Goal: Task Accomplishment & Management: Complete application form

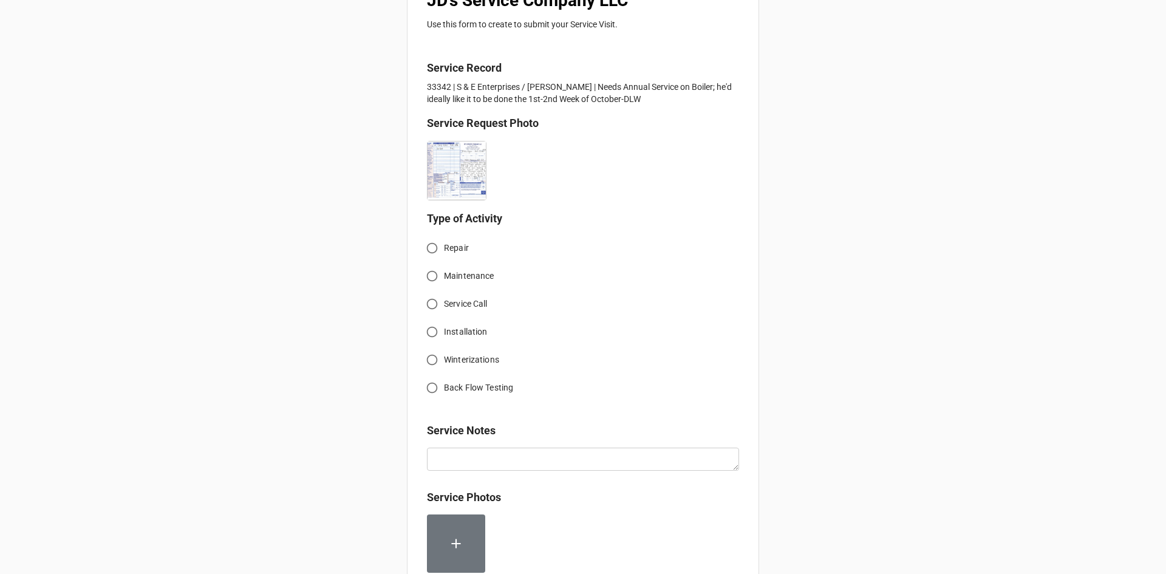
scroll to position [243, 0]
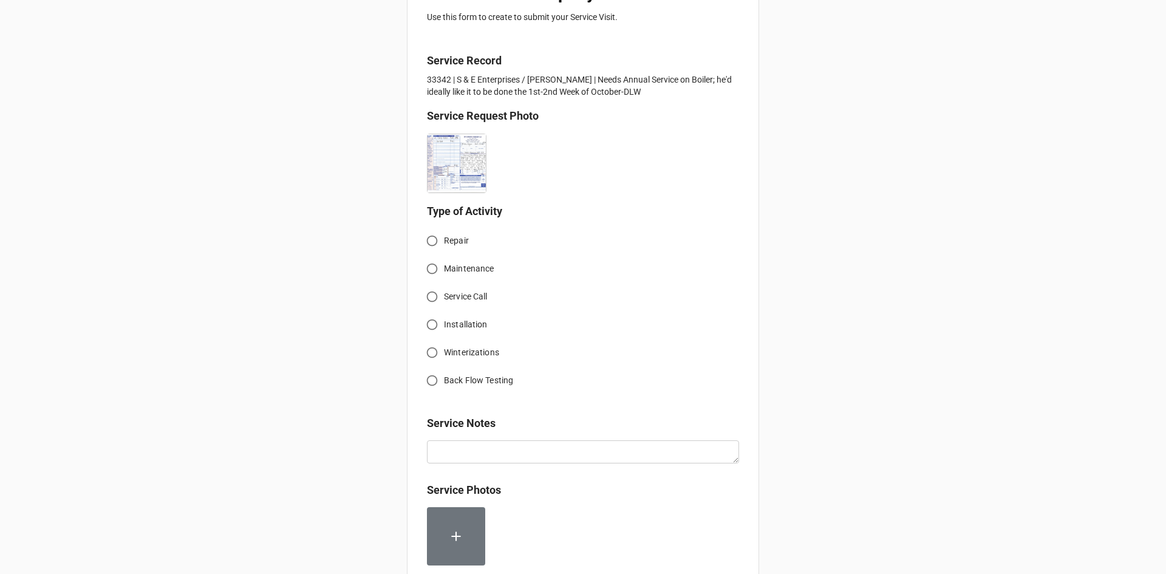
click at [433, 296] on input "Service Call" at bounding box center [432, 297] width 24 height 24
radio input "true"
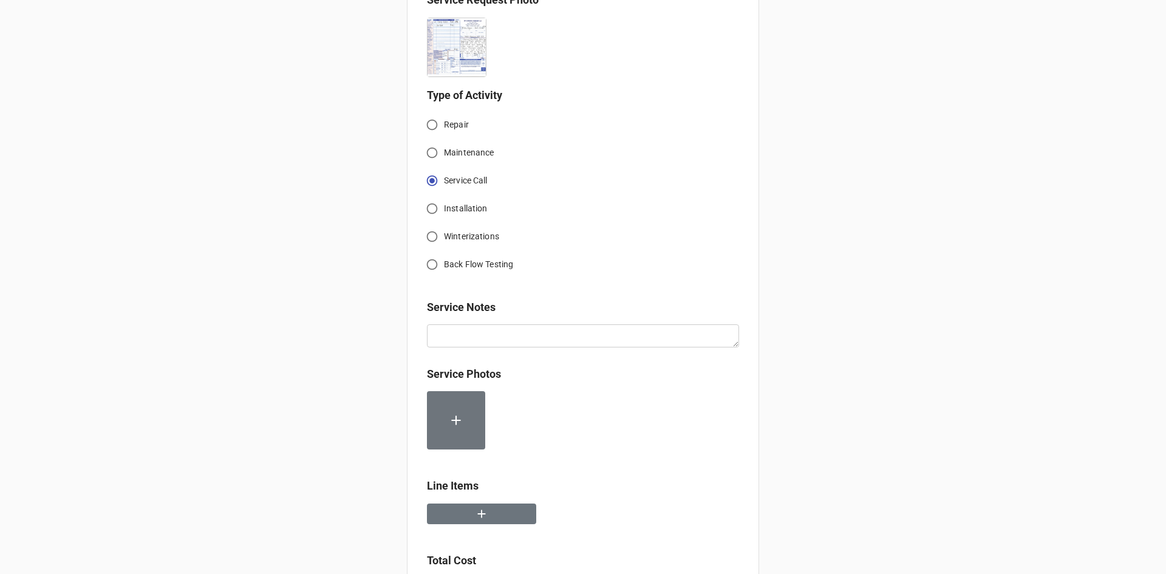
scroll to position [364, 0]
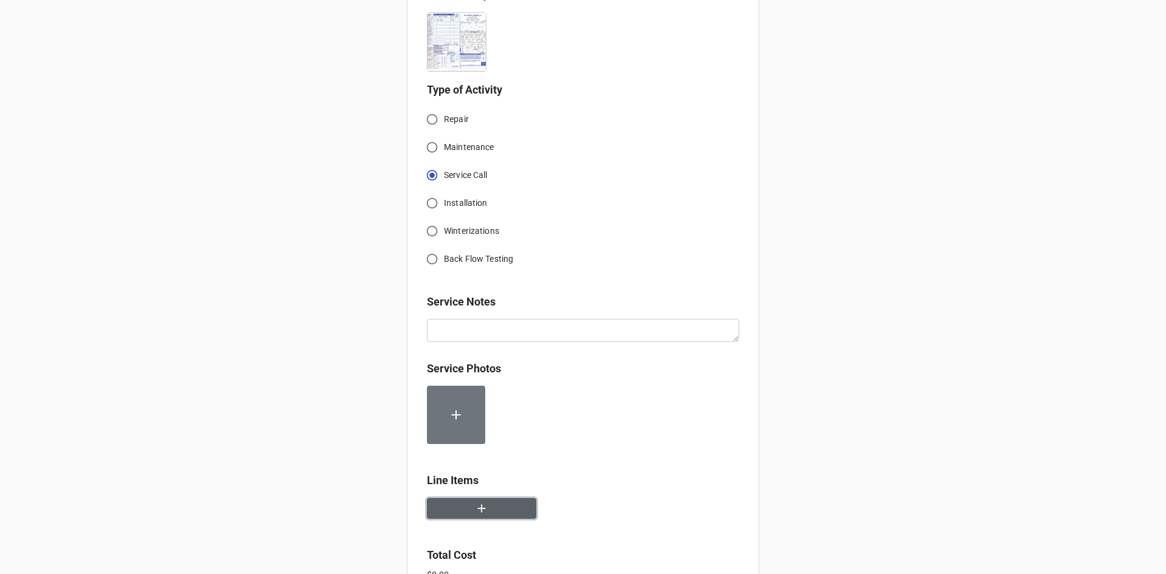
click at [489, 509] on button "button" at bounding box center [481, 508] width 109 height 21
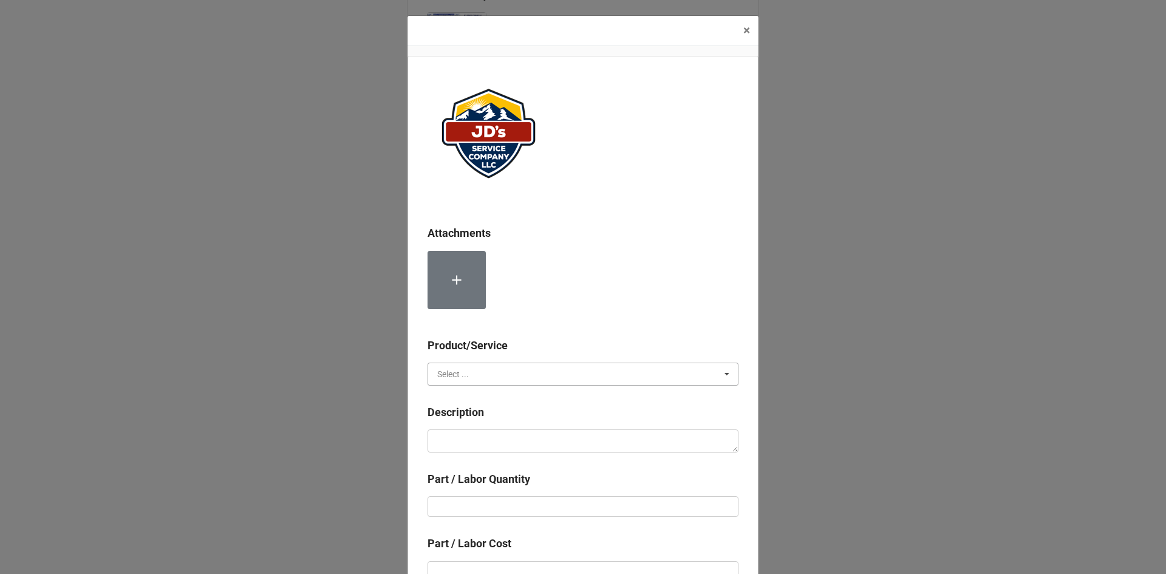
click at [528, 372] on input "text" at bounding box center [584, 374] width 310 height 22
click at [462, 400] on span "Services" at bounding box center [453, 397] width 31 height 10
click at [472, 443] on textarea at bounding box center [582, 440] width 311 height 23
paste textarea "3:00pm-4:00pm; Service Address: [STREET_ADDRESS] [PERSON_NAME][GEOGRAPHIC_DATA]…"
type textarea "x"
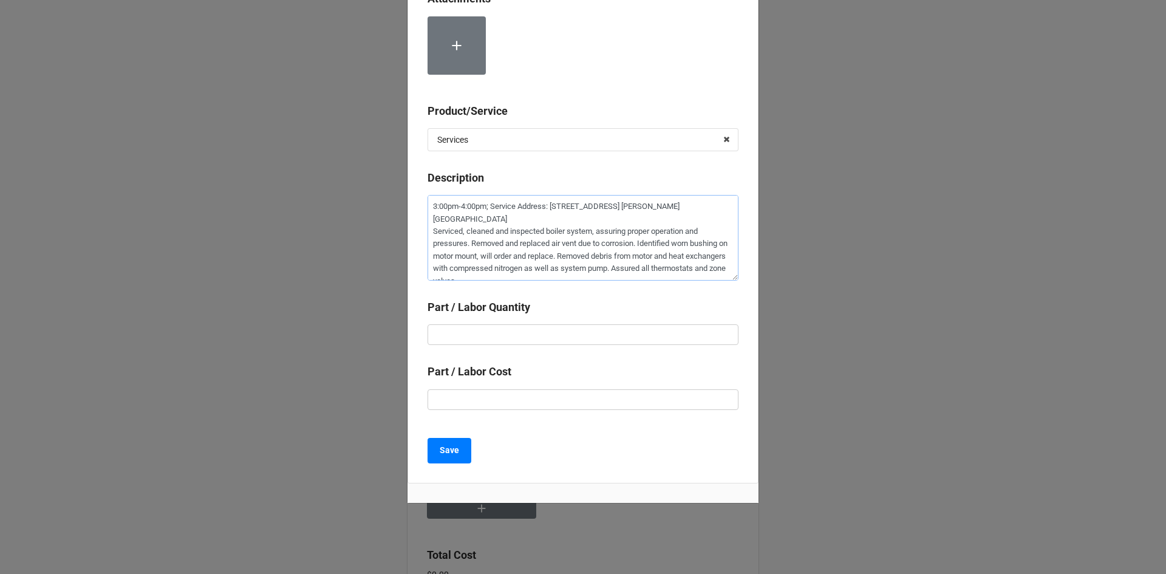
scroll to position [239, 0]
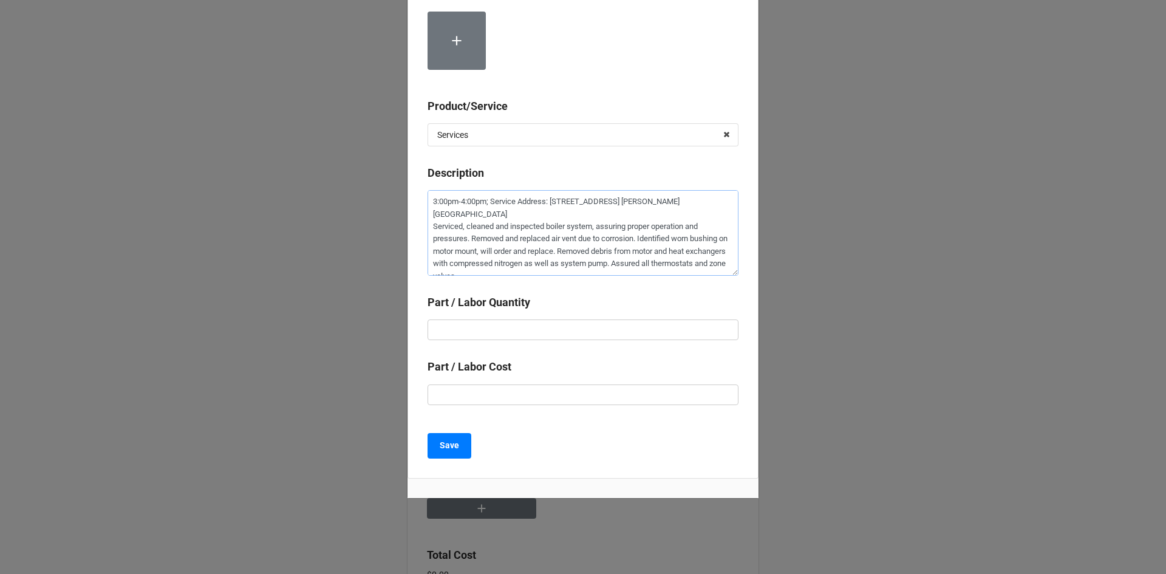
type textarea "3:00pm-4:00pm; Service Address: [STREET_ADDRESS] [PERSON_NAME][GEOGRAPHIC_DATA]…"
click at [570, 330] on input "text" at bounding box center [582, 329] width 311 height 21
type textarea "x"
type input "1"
type textarea "x"
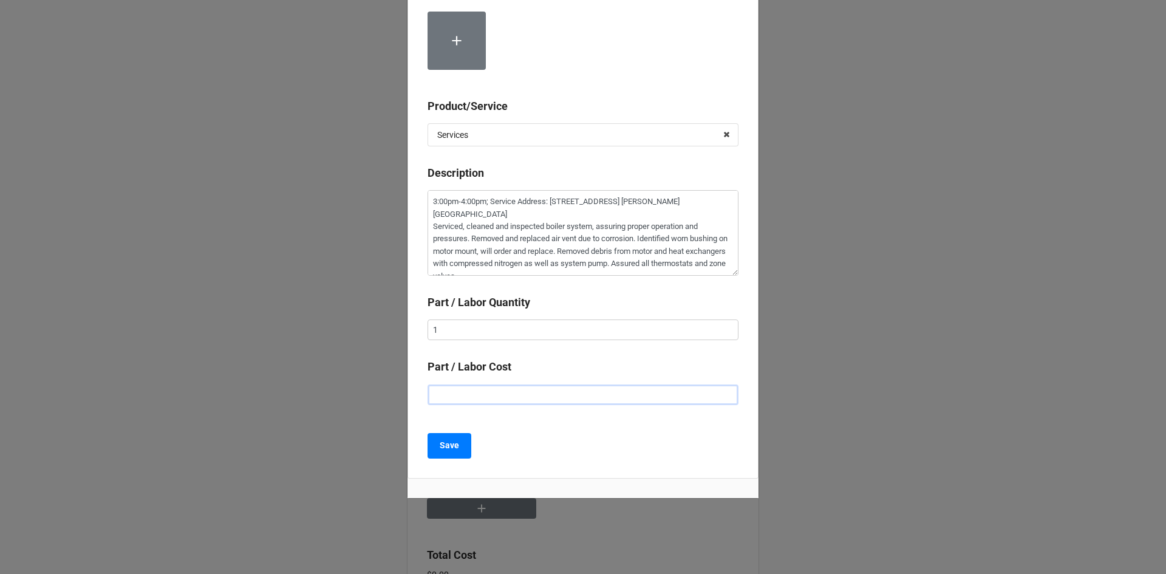
type input "$2.00"
type textarea "x"
type input "$22.00"
type textarea "x"
type input "$225.00"
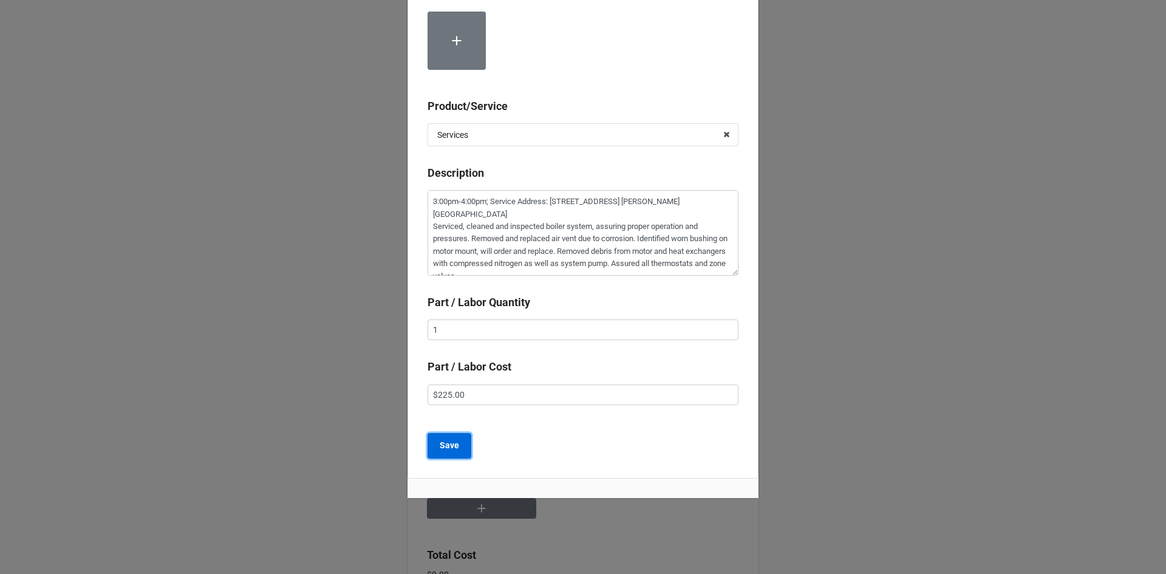
click at [448, 449] on b "Save" at bounding box center [449, 445] width 19 height 13
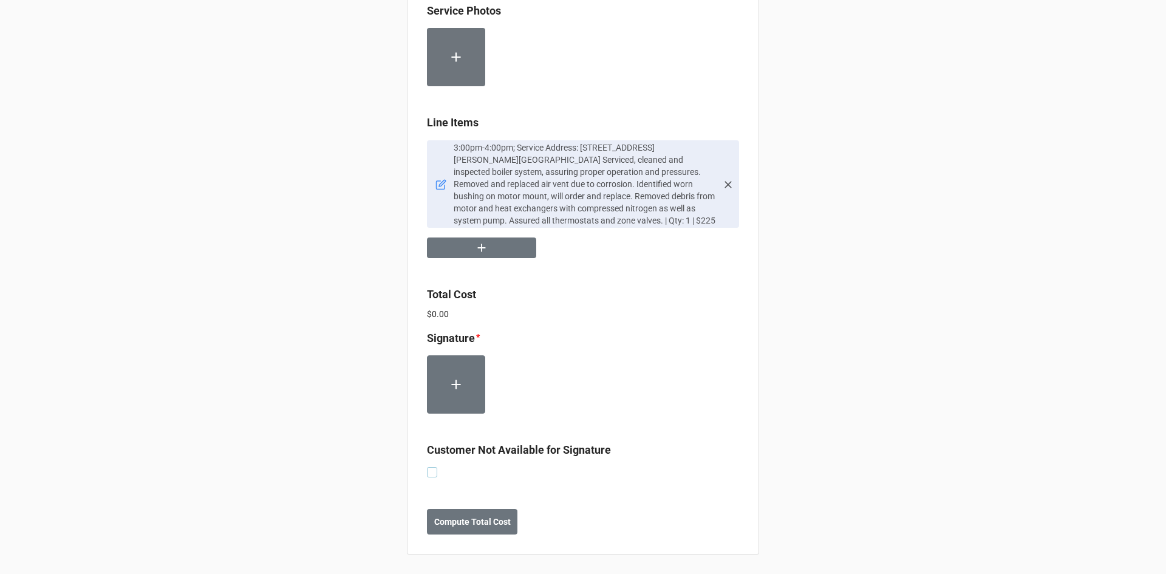
click at [428, 467] on label at bounding box center [432, 467] width 10 height 0
checkbox input "true"
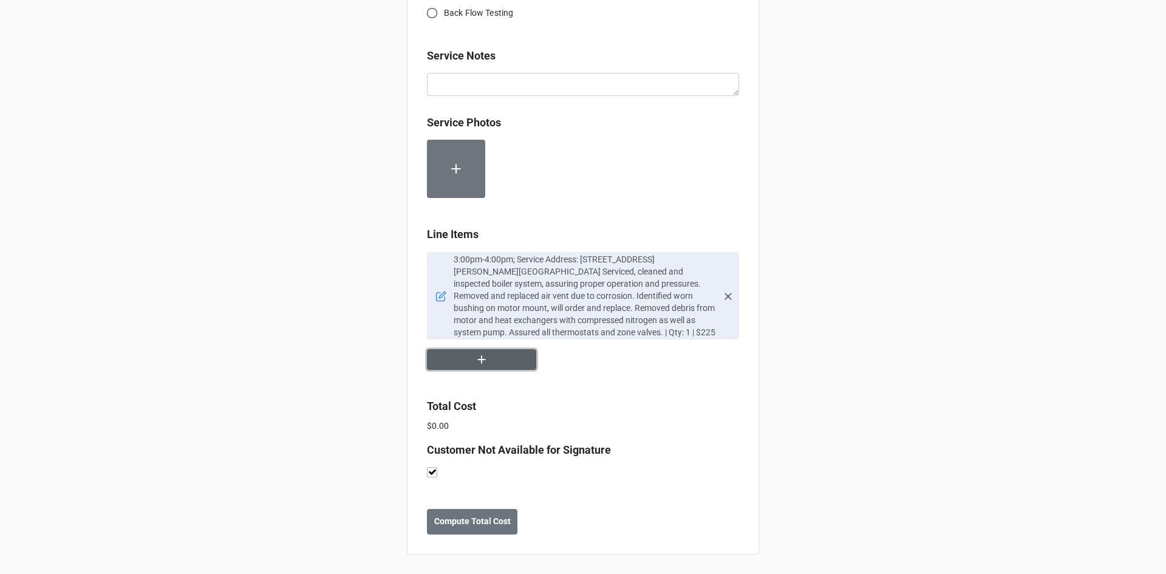
click at [481, 362] on icon "button" at bounding box center [481, 359] width 13 height 13
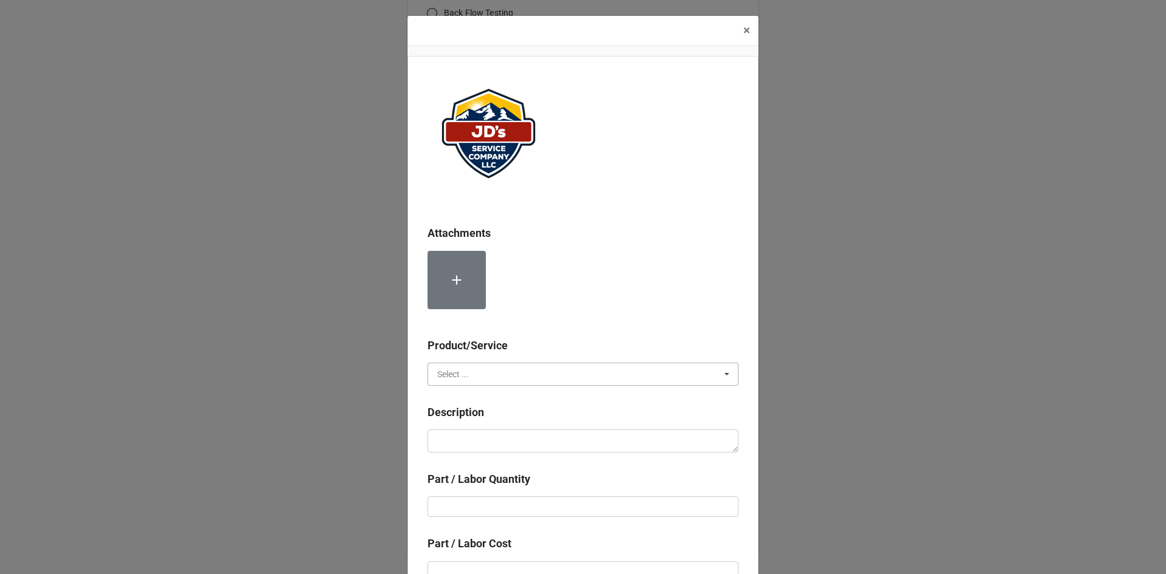
click at [527, 376] on input "text" at bounding box center [584, 374] width 310 height 22
click at [514, 412] on div "Material Cost" at bounding box center [583, 418] width 310 height 22
click at [504, 440] on textarea at bounding box center [582, 440] width 311 height 23
type textarea "x"
type textarea "C"
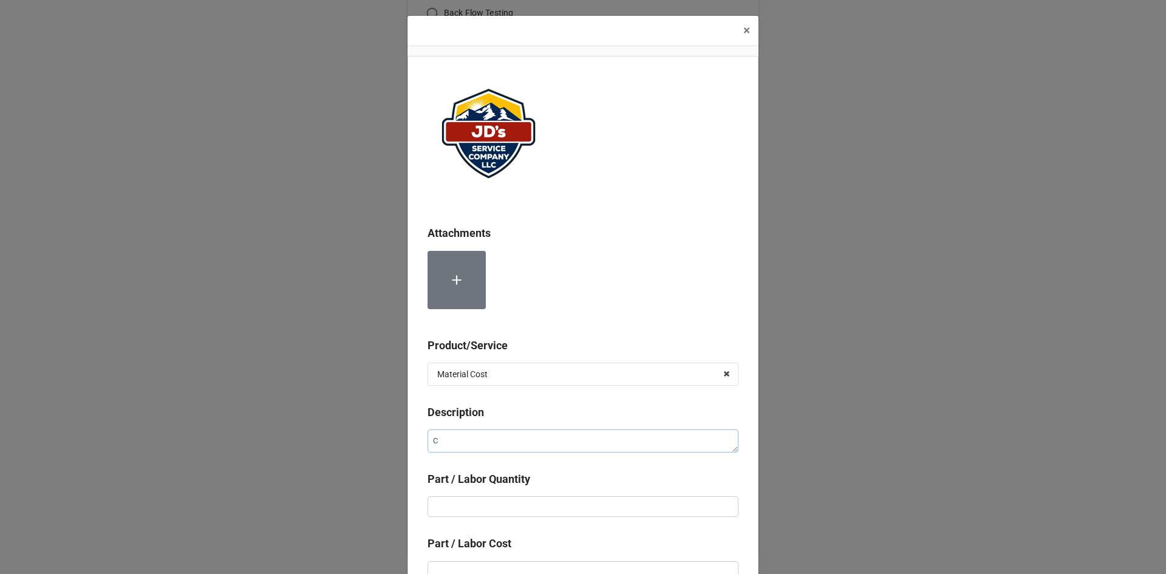
type textarea "x"
type textarea "Co"
type textarea "x"
type textarea "Com"
type textarea "x"
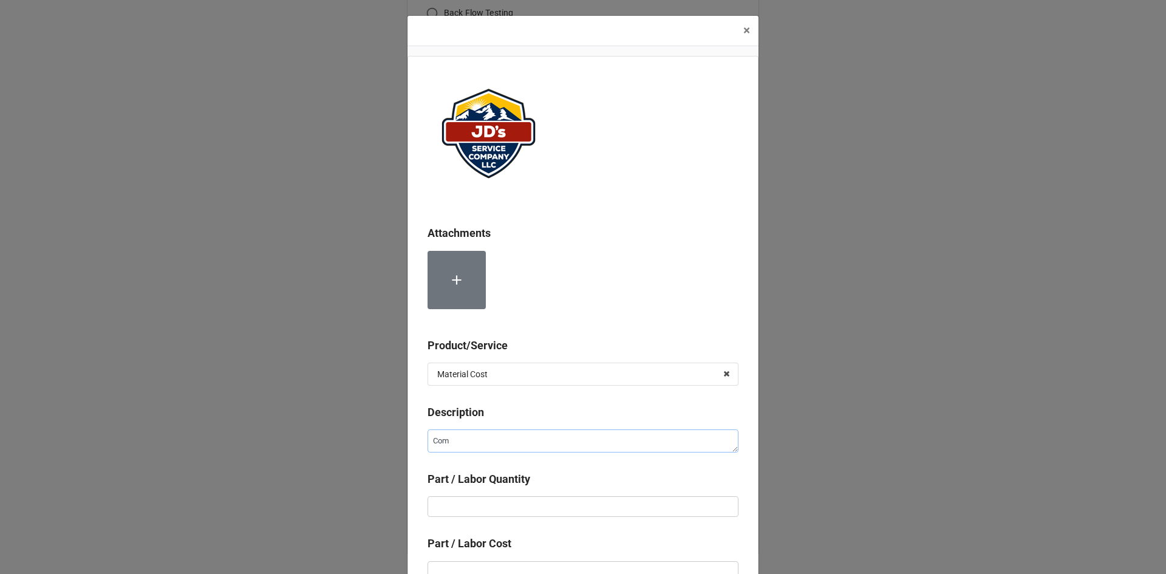
type textarea "Comp"
type textarea "x"
type textarea "Compr"
type textarea "x"
type textarea "Compre"
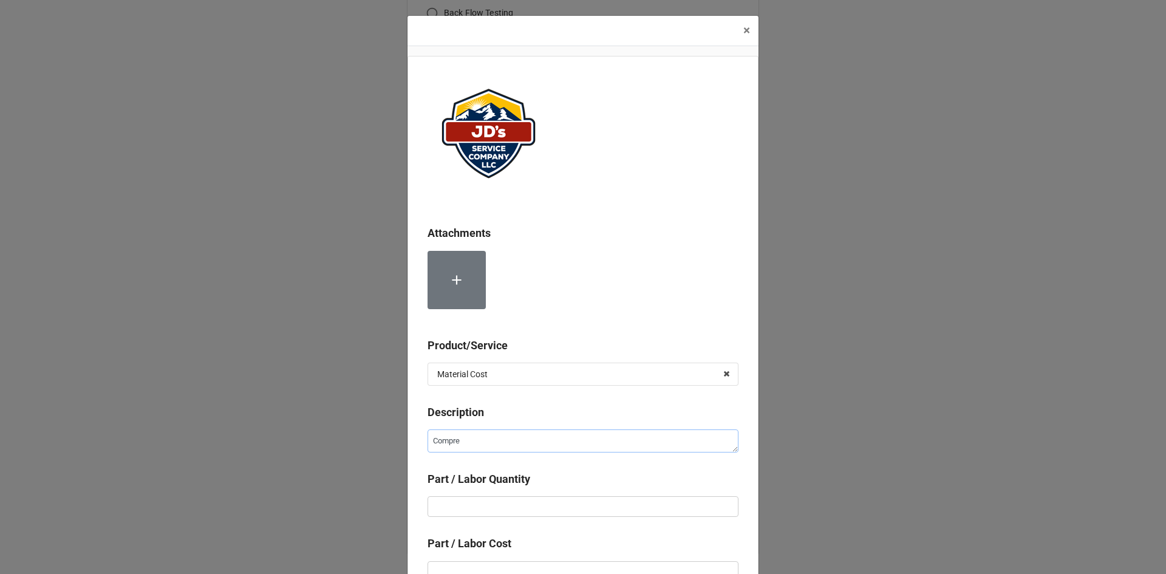
type textarea "x"
type textarea "Compres"
type textarea "x"
type textarea "Compress"
type textarea "x"
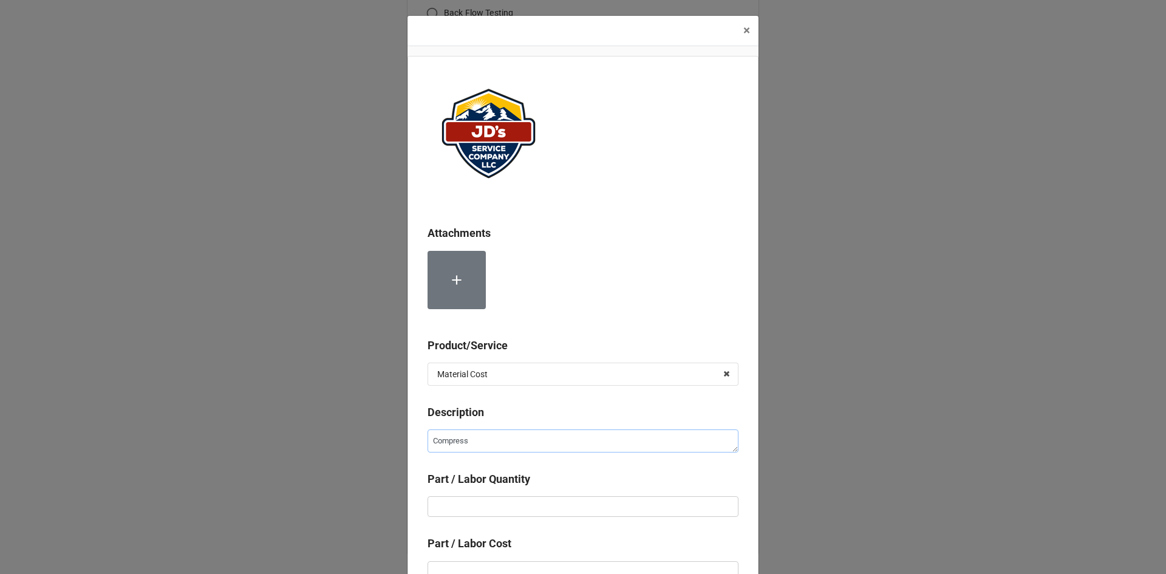
type textarea "Compresse"
type textarea "x"
type textarea "Compressed"
type textarea "x"
type textarea "Compressed"
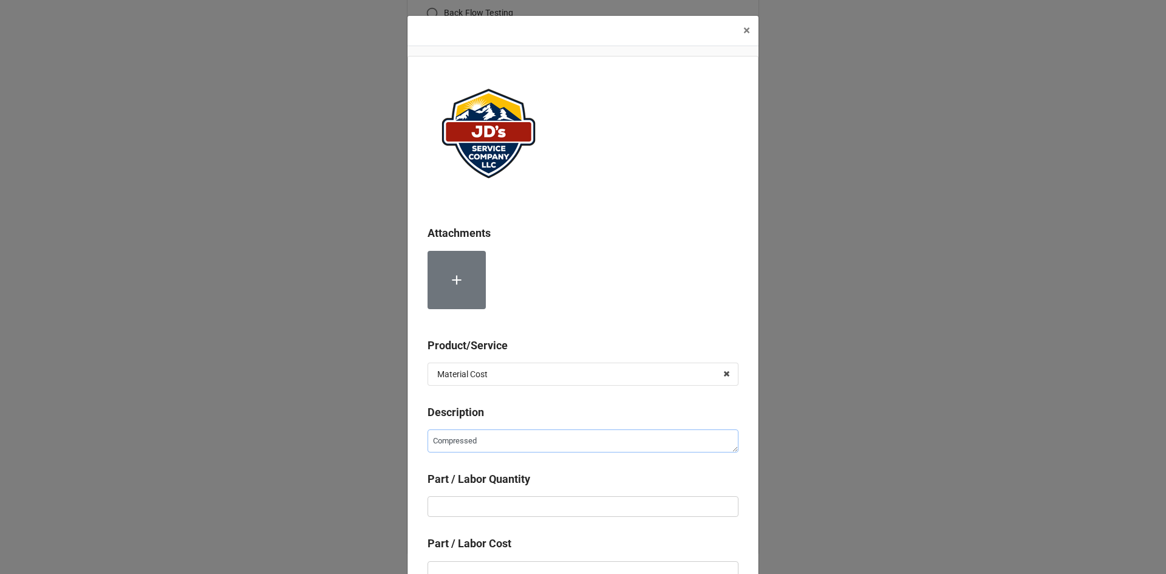
type textarea "x"
type textarea "Compressed N"
type textarea "x"
type textarea "Compressed Ni"
type textarea "x"
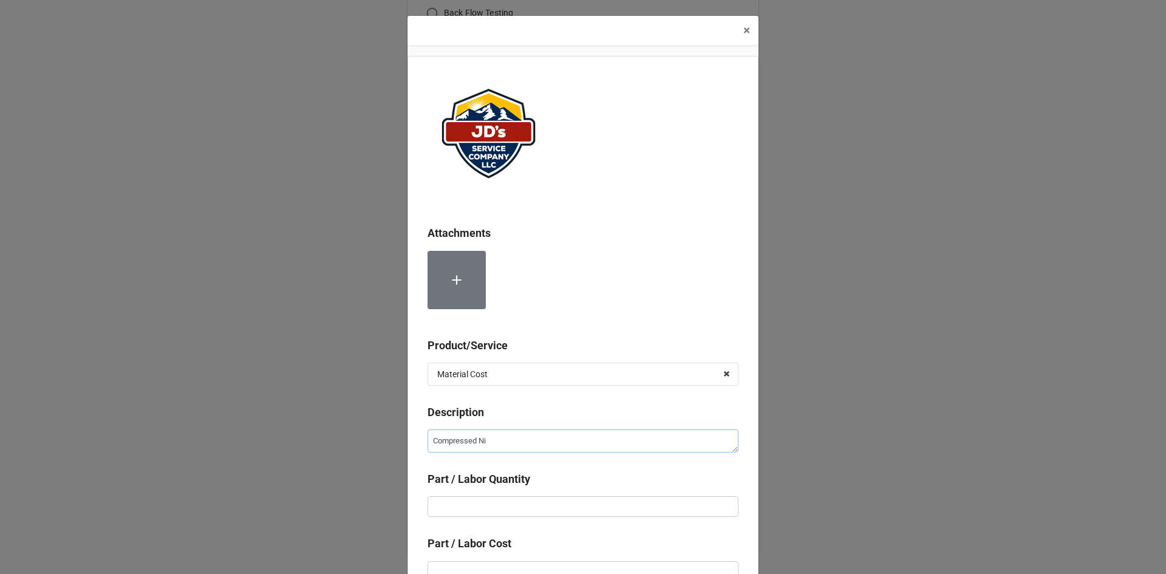
type textarea "Compressed Nit"
type textarea "x"
type textarea "Compressed Nitr"
type textarea "x"
type textarea "Compressed Nitro"
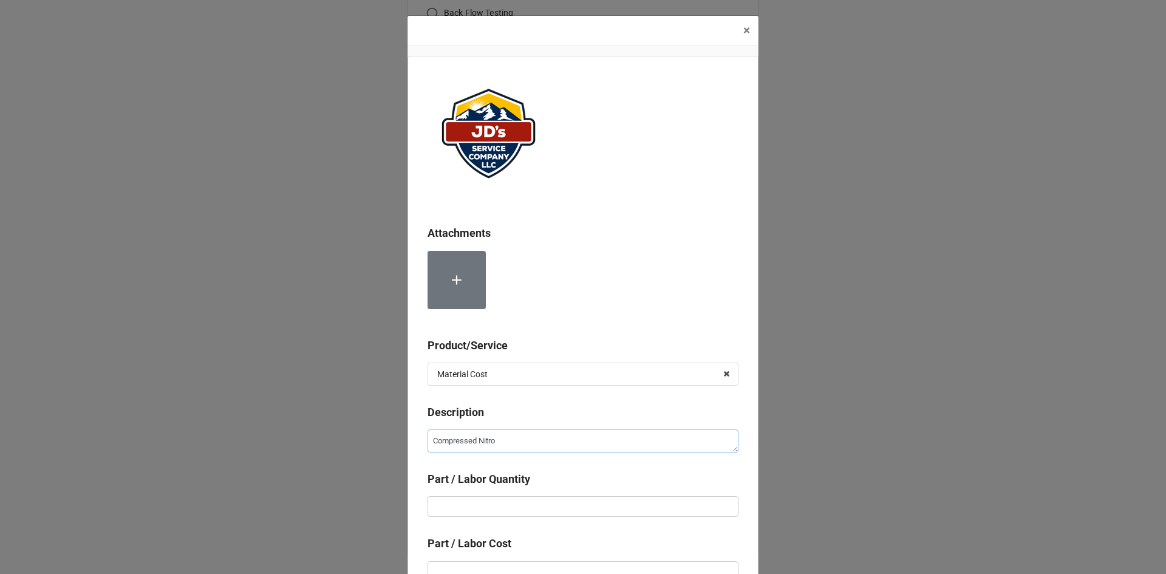
type textarea "x"
type textarea "Compressed Nitrog"
type textarea "x"
type textarea "Compressed Nitroge"
type textarea "x"
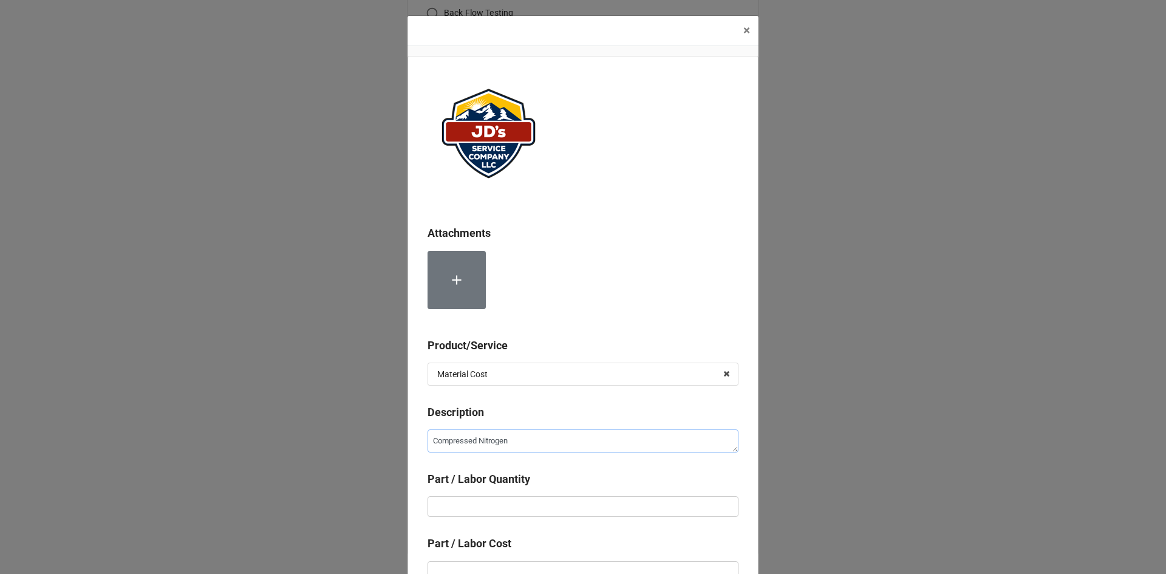
type textarea "Compressed Nitrogen"
click at [515, 512] on input "text" at bounding box center [582, 506] width 311 height 21
type textarea "x"
type input "2"
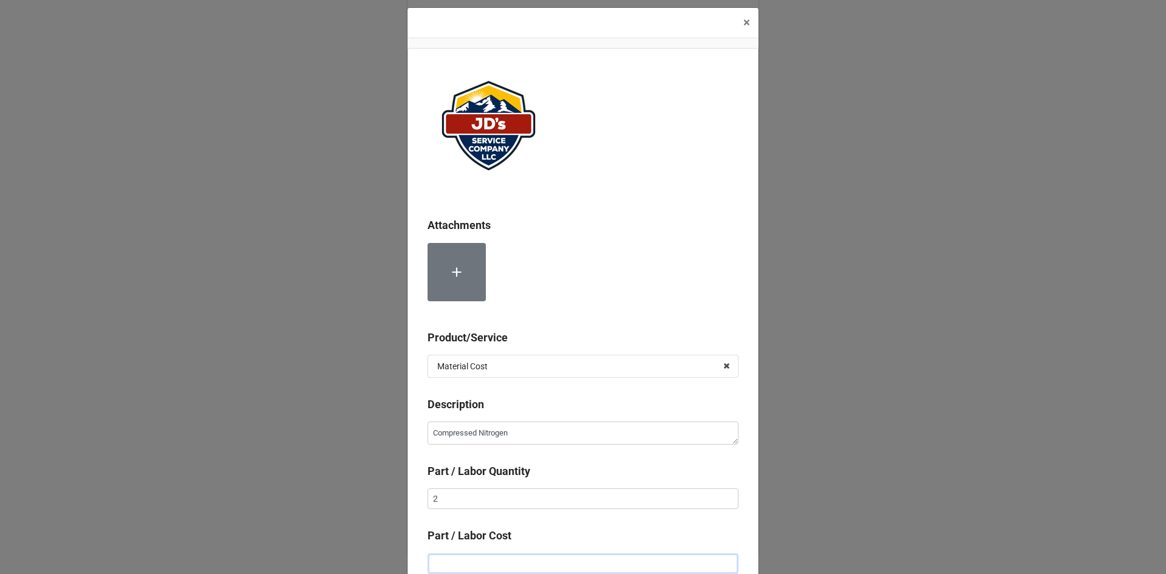
type textarea "x"
type input "$2.00"
type textarea "x"
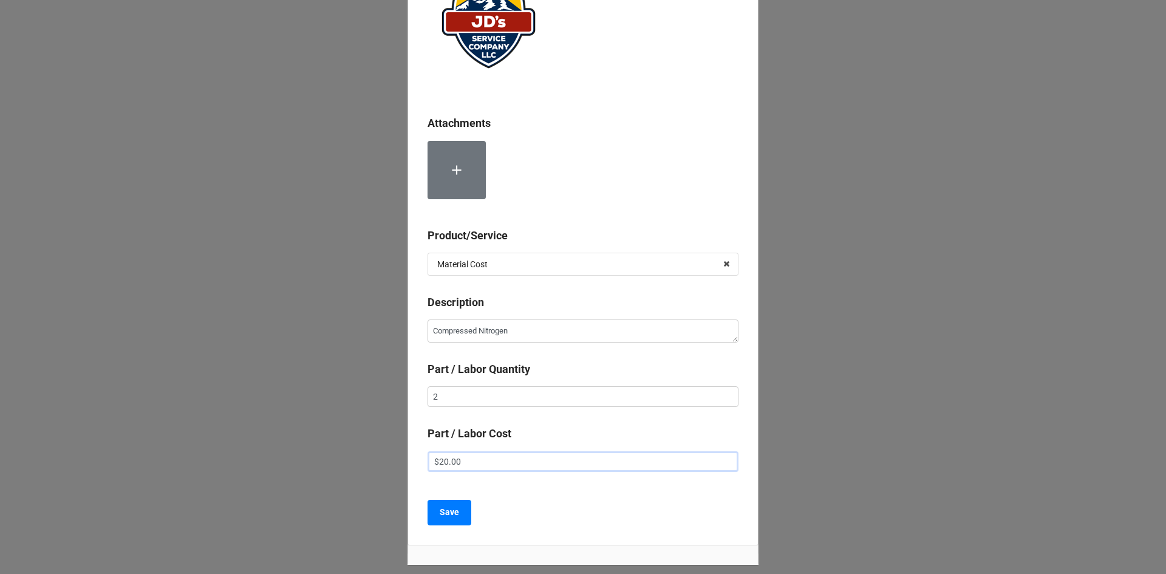
scroll to position [129, 0]
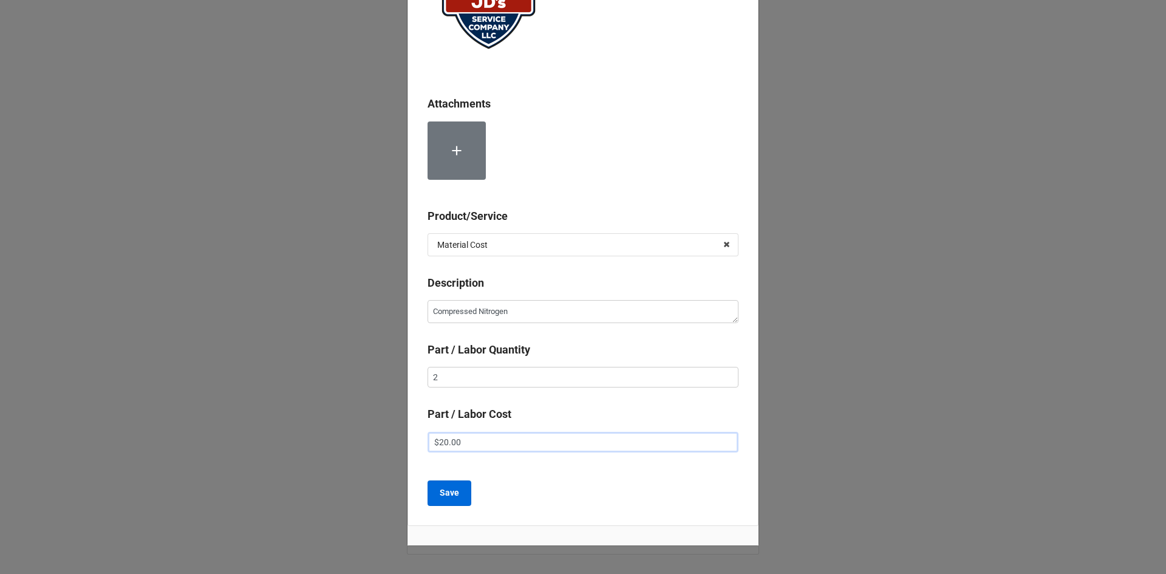
type input "$20.00"
click at [456, 492] on button "Save" at bounding box center [449, 493] width 44 height 26
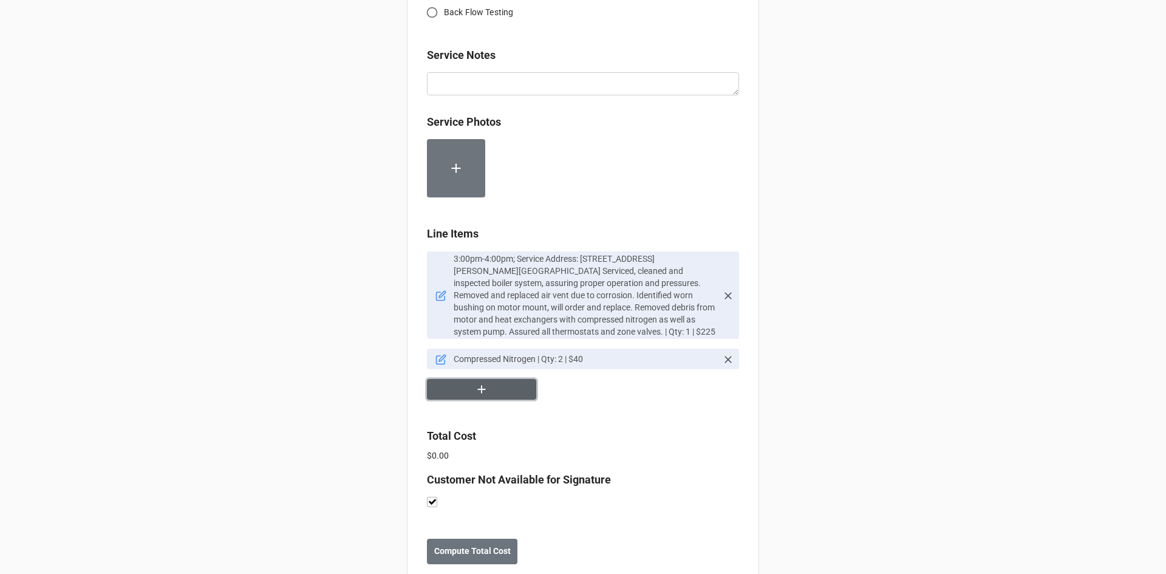
click at [489, 386] on button "button" at bounding box center [481, 389] width 109 height 21
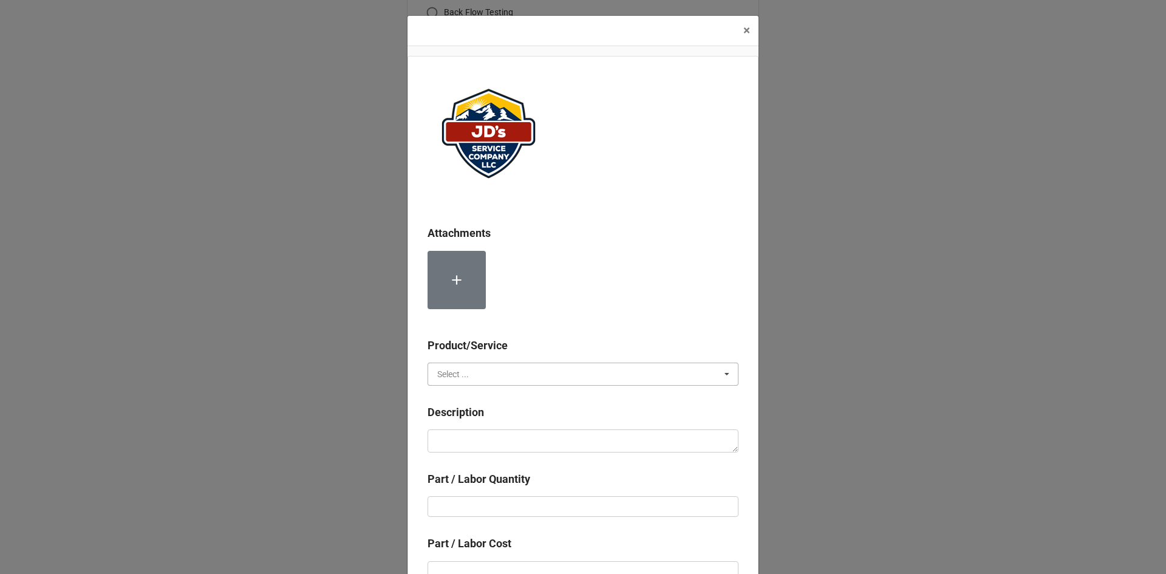
click at [478, 375] on input "text" at bounding box center [584, 374] width 310 height 22
click at [480, 415] on span "Material Cost" at bounding box center [463, 419] width 50 height 10
click at [485, 442] on textarea at bounding box center [582, 440] width 311 height 23
type textarea "x"
type textarea "A"
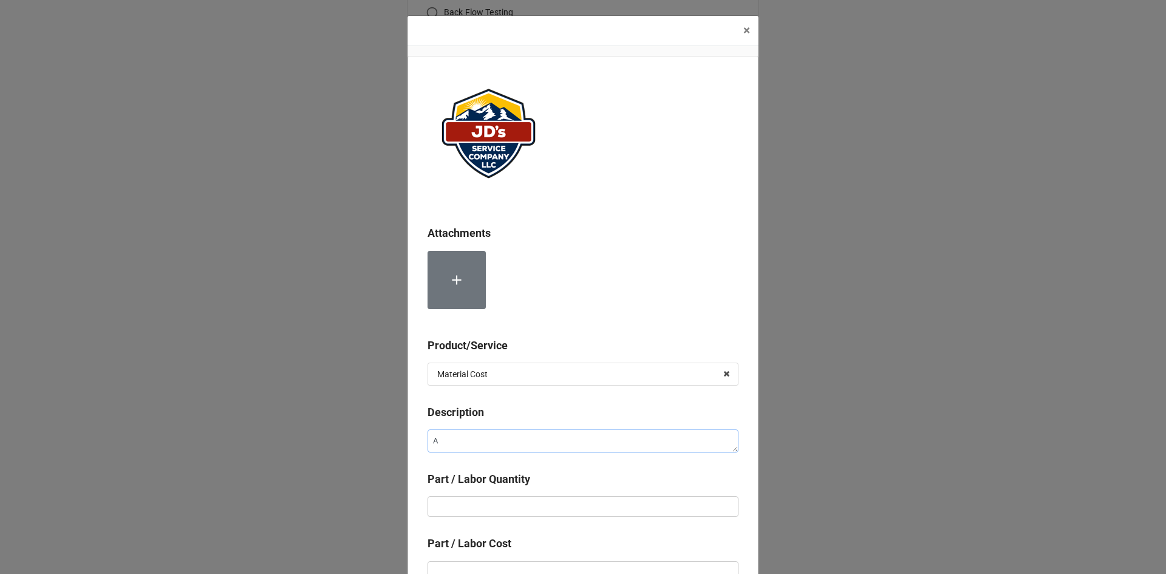
type textarea "x"
type textarea "Ai"
type textarea "x"
type textarea "Air"
type textarea "x"
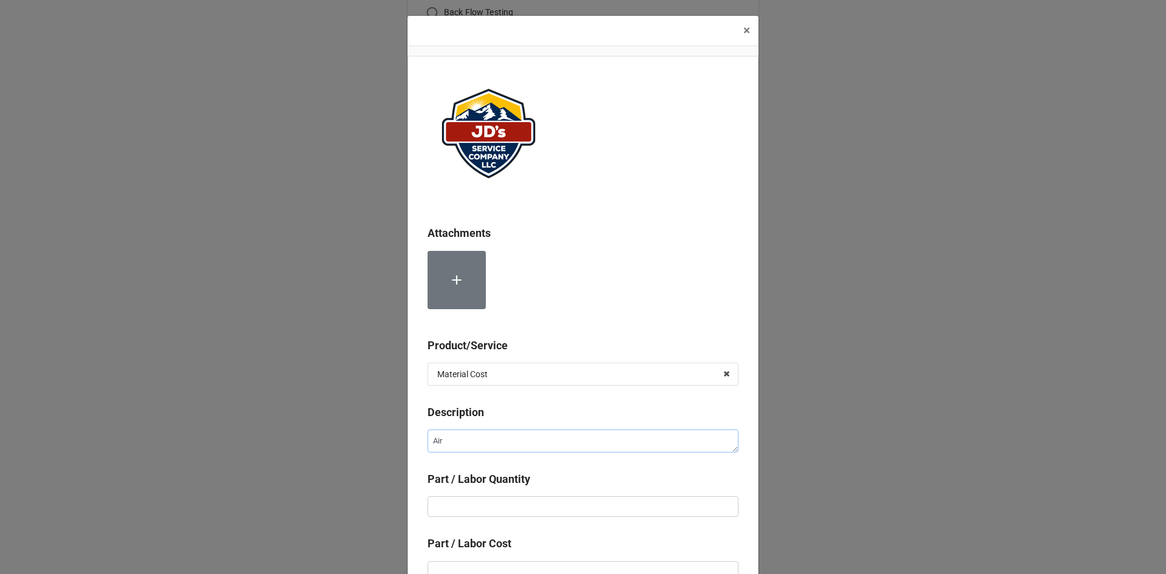
type textarea "Air"
type textarea "x"
type textarea "Air V"
type textarea "x"
type textarea "Air Ve"
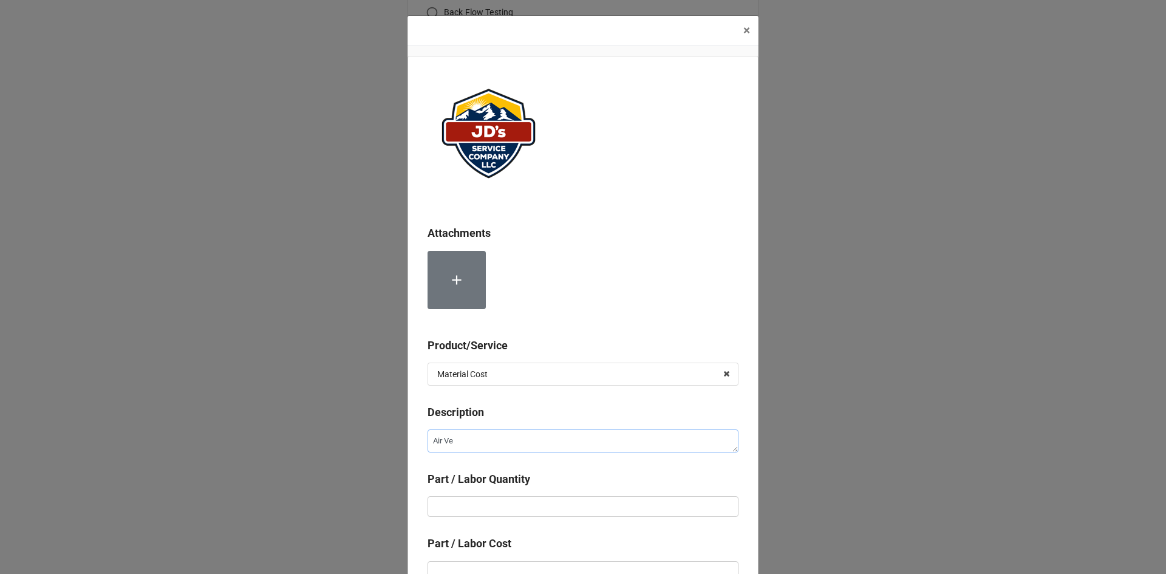
type textarea "x"
type textarea "Air Ven"
type textarea "x"
type textarea "Air Vent"
type textarea "x"
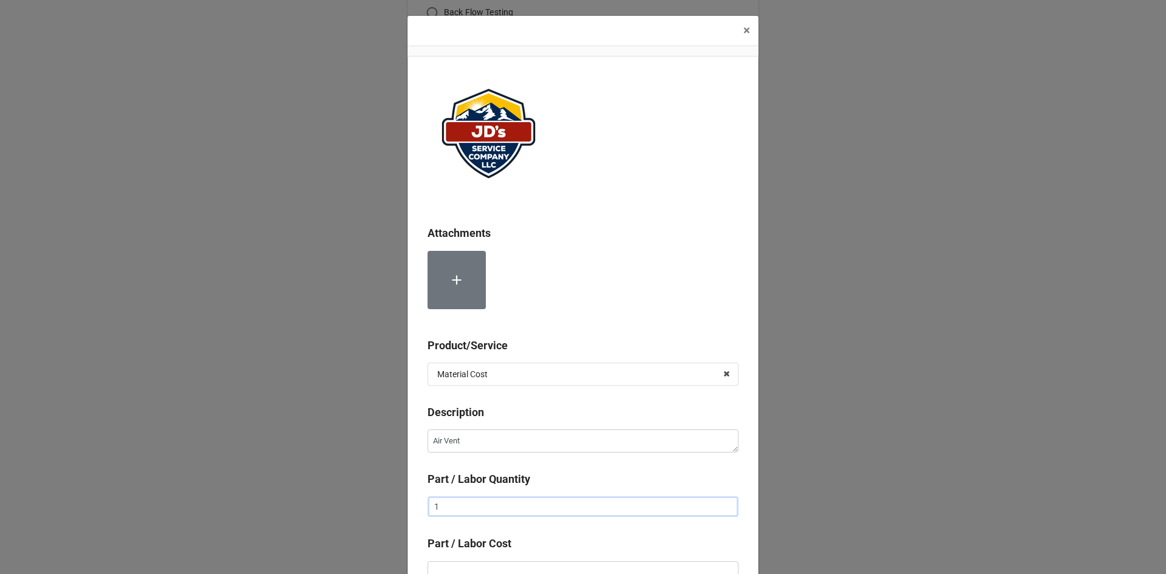
type input "1"
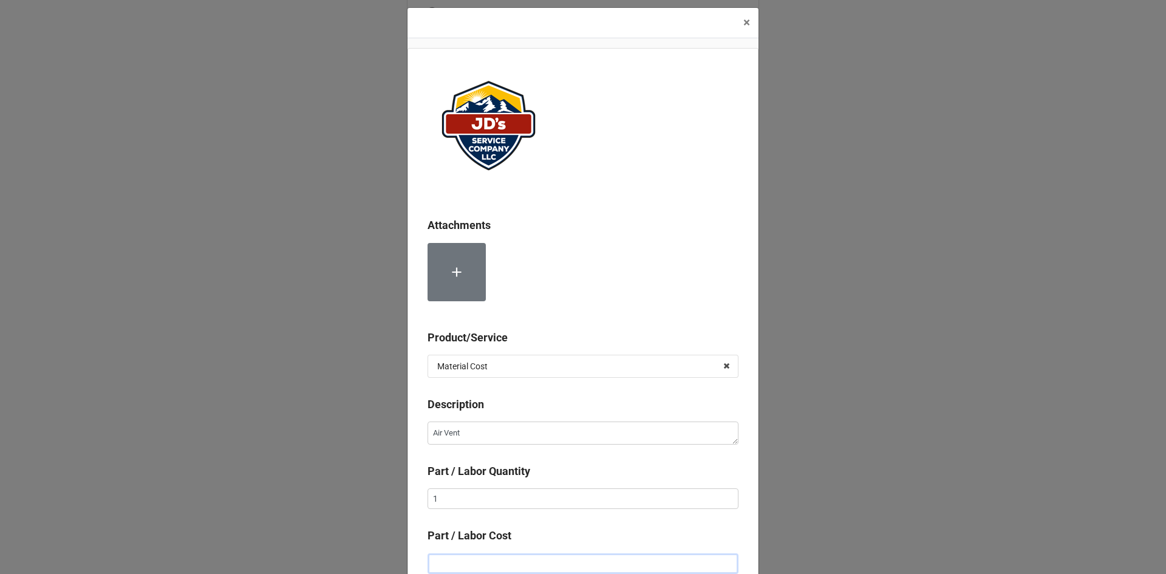
type textarea "x"
type input "$4.00"
type textarea "x"
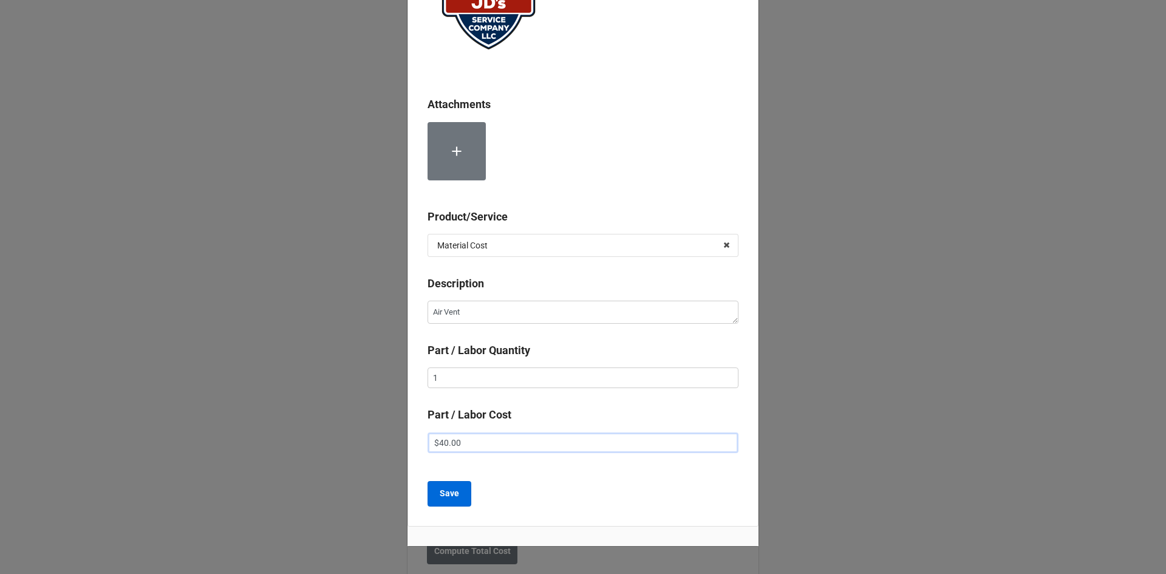
scroll to position [129, 0]
type input "$40.00"
click at [441, 492] on b "Save" at bounding box center [449, 492] width 19 height 13
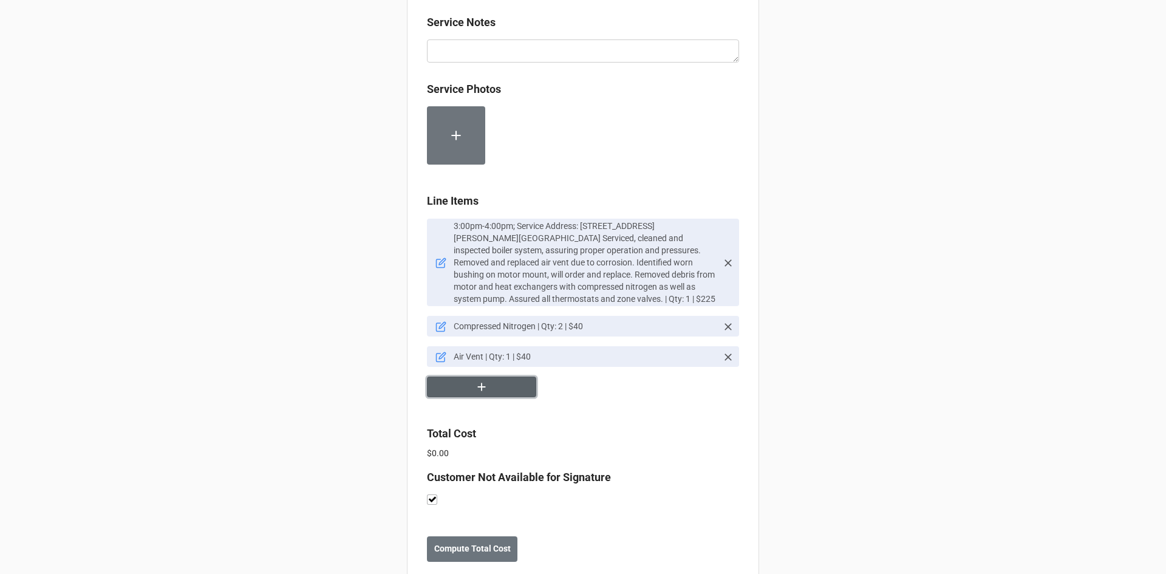
scroll to position [672, 0]
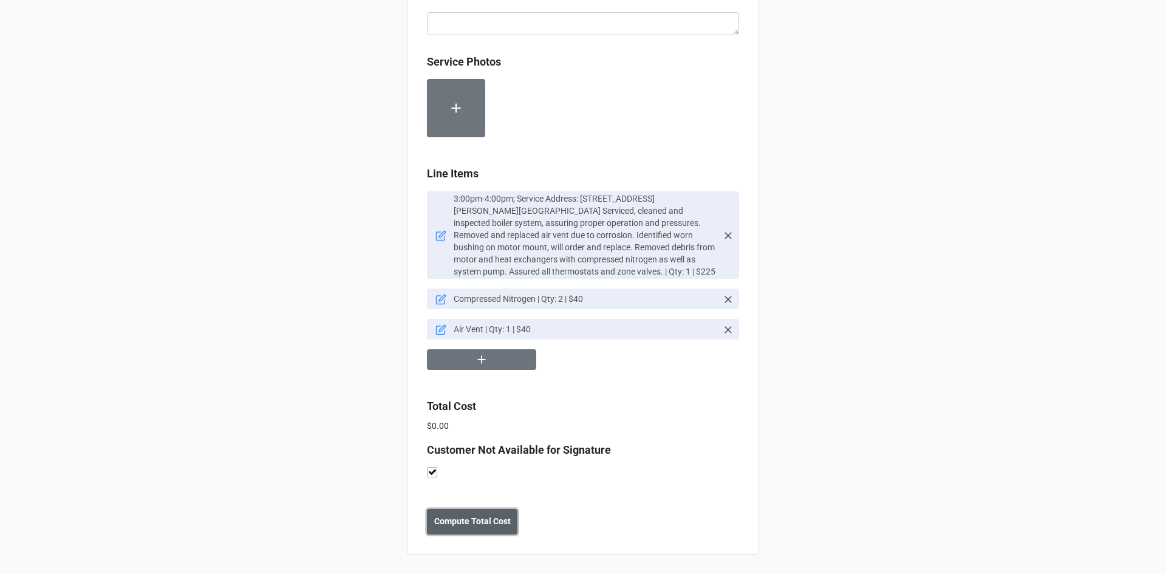
click at [463, 529] on button "Compute Total Cost" at bounding box center [472, 522] width 90 height 26
click at [451, 526] on b "Save" at bounding box center [448, 521] width 19 height 13
